Goal: Information Seeking & Learning: Learn about a topic

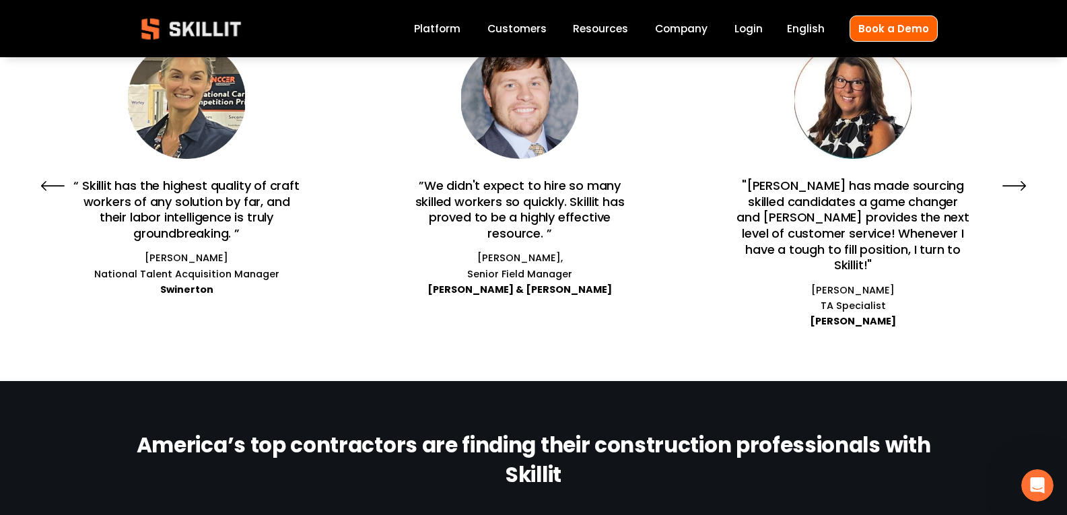
scroll to position [942, 0]
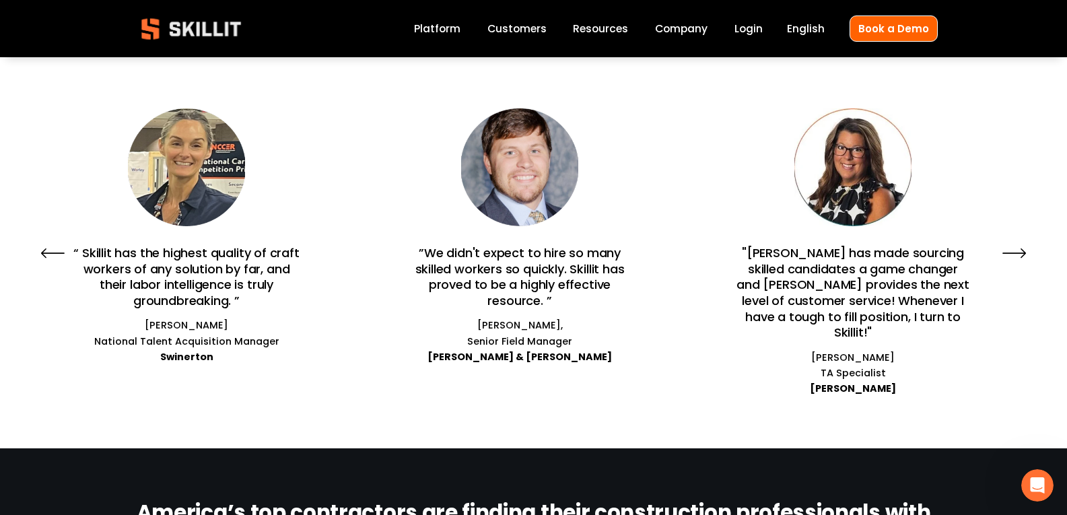
click at [1015, 253] on icon "\a \a \a Next\a \a" at bounding box center [1014, 253] width 22 height 0
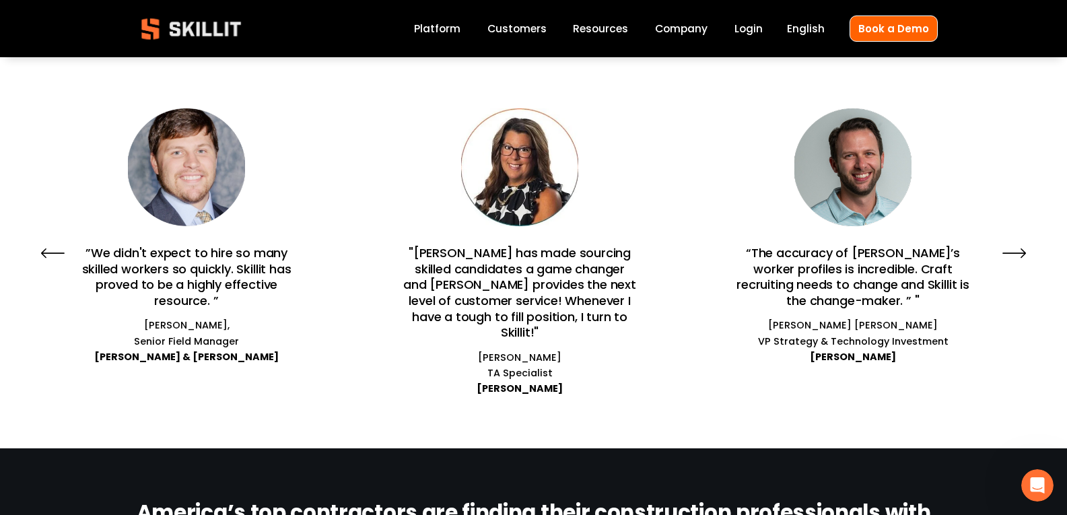
click at [55, 247] on icon "\a \a Previous\a \a \a" at bounding box center [52, 253] width 24 height 24
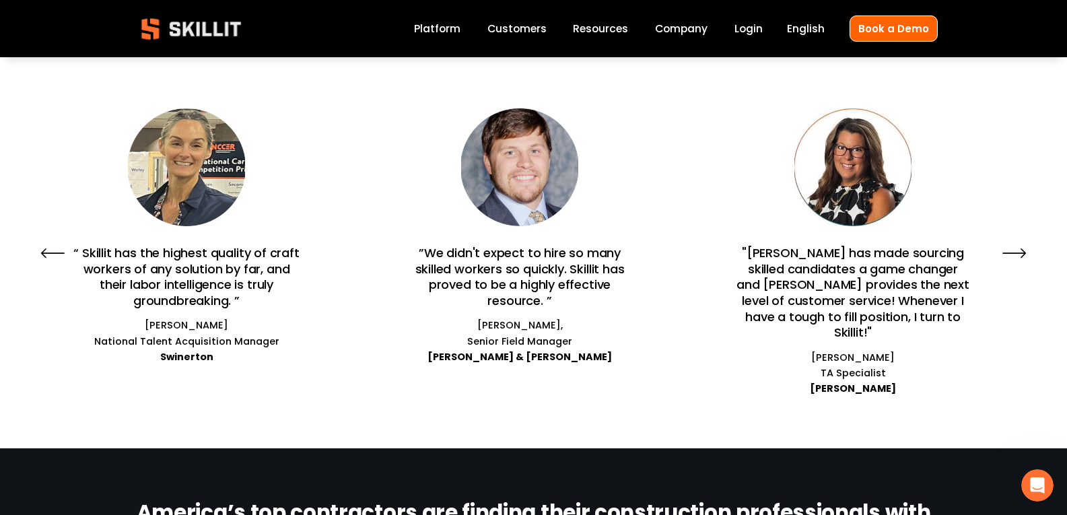
click at [444, 29] on link "Platform" at bounding box center [437, 29] width 46 height 18
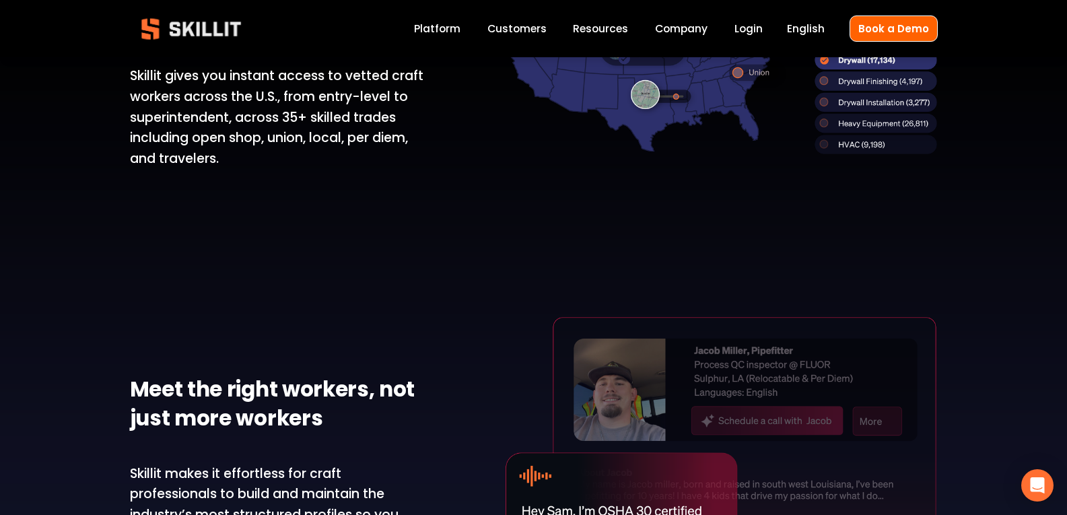
scroll to position [1279, 0]
